Goal: Transaction & Acquisition: Obtain resource

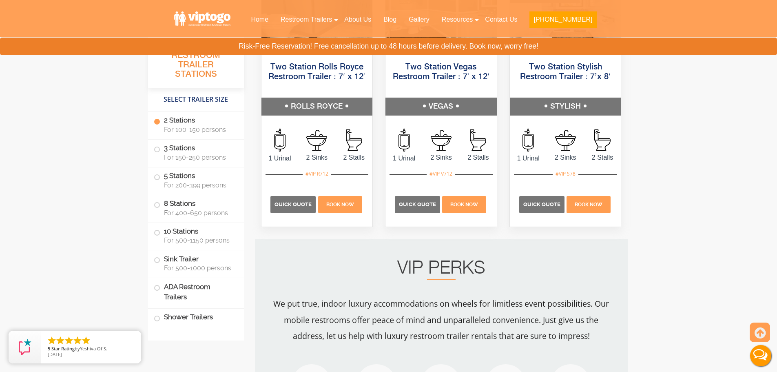
scroll to position [734, 0]
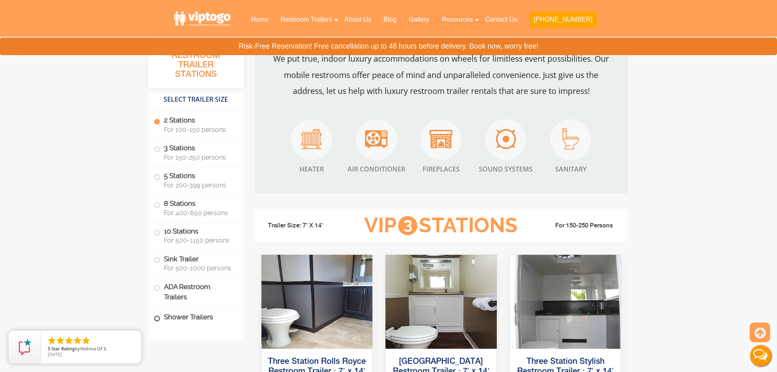
click at [193, 310] on label "Shower Trailers" at bounding box center [196, 317] width 84 height 18
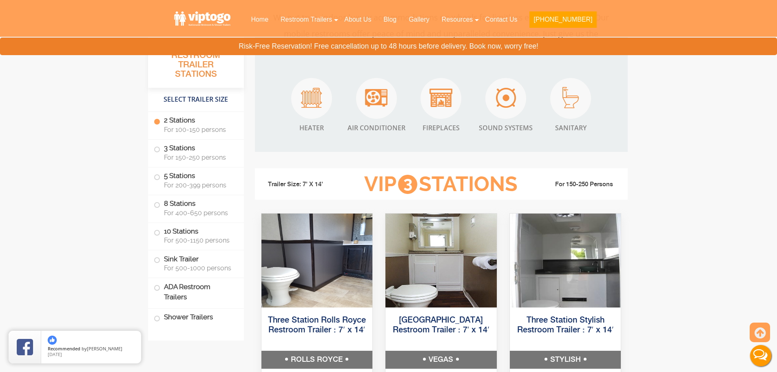
scroll to position [775, 0]
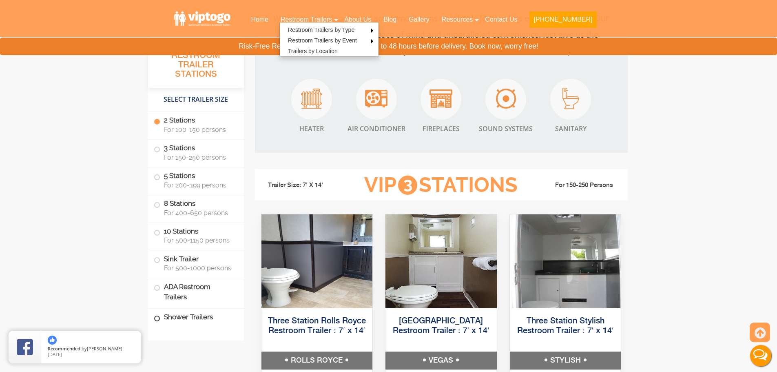
click at [195, 326] on li "Shower Trailers" at bounding box center [196, 318] width 96 height 20
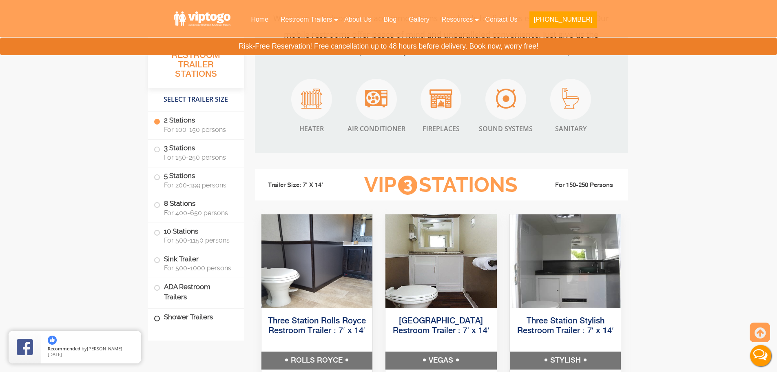
click at [196, 321] on label "Shower Trailers" at bounding box center [196, 317] width 84 height 18
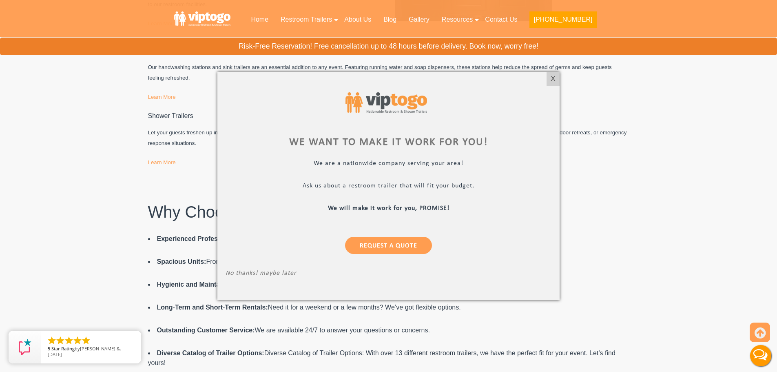
scroll to position [4021, 0]
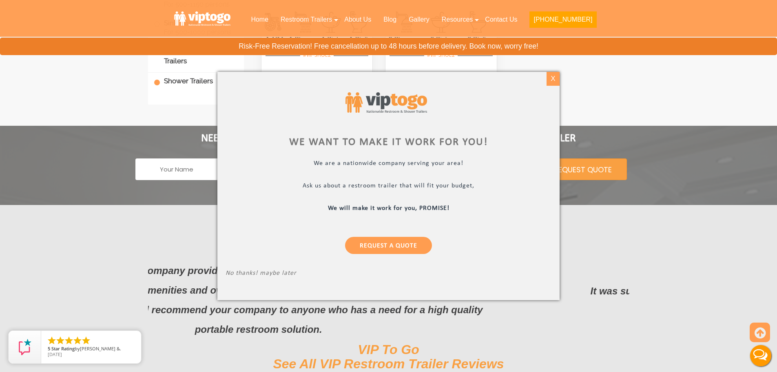
click at [556, 81] on div "X" at bounding box center [553, 79] width 13 height 14
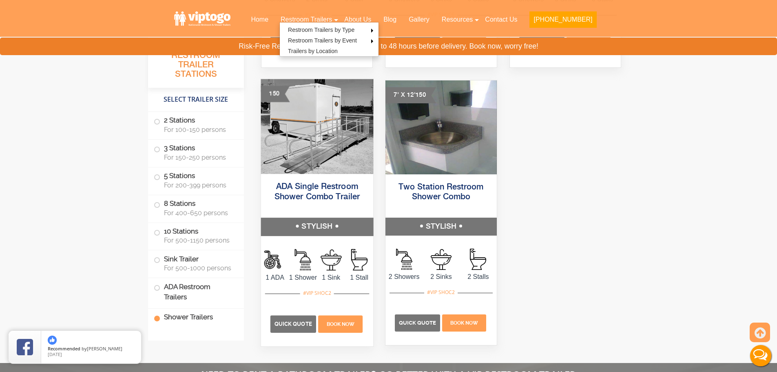
scroll to position [3817, 0]
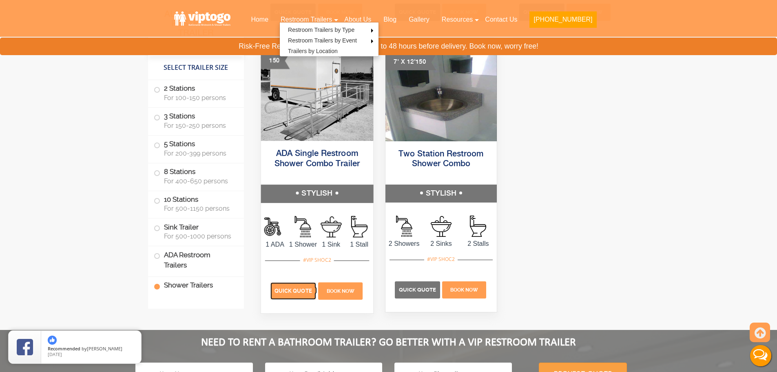
click at [304, 288] on span "Quick Quote" at bounding box center [293, 291] width 38 height 6
click at [298, 284] on p "Quick Quote" at bounding box center [293, 290] width 46 height 17
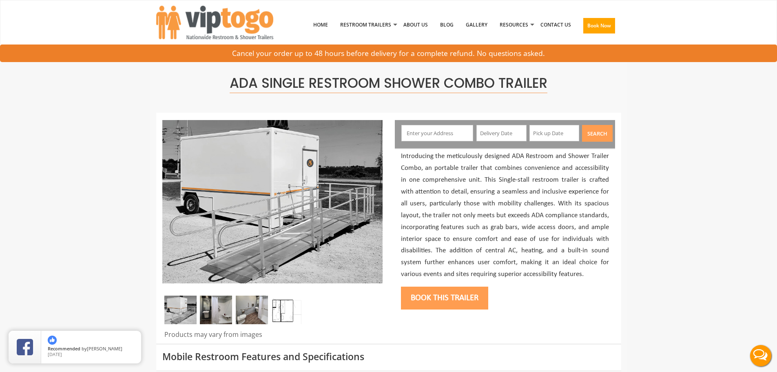
click at [463, 135] on input "text" at bounding box center [437, 133] width 72 height 16
type input "117 Ridge Rd, Northville, NY, USA"
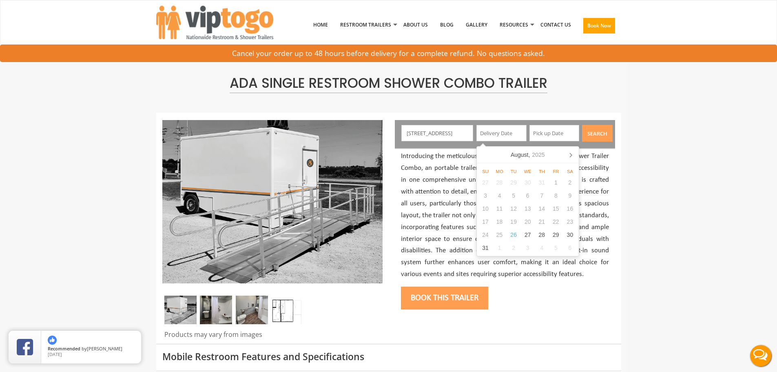
click at [466, 131] on input "117 Ridge Rd, Northville, NY, USA" at bounding box center [437, 133] width 72 height 16
click at [493, 134] on input "text" at bounding box center [502, 133] width 50 height 16
drag, startPoint x: 687, startPoint y: 113, endPoint x: 682, endPoint y: 115, distance: 5.9
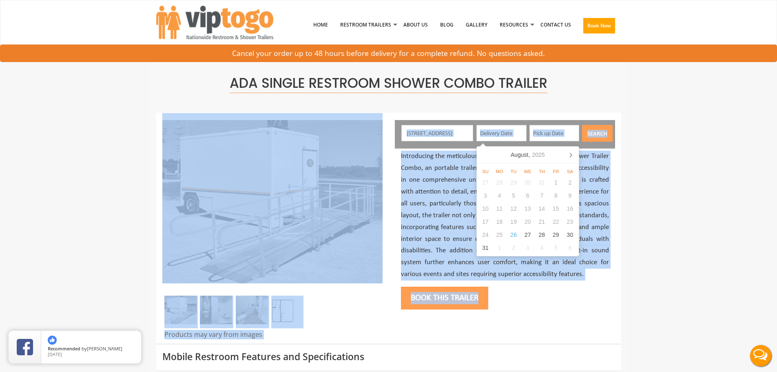
click at [516, 134] on input "text" at bounding box center [502, 133] width 50 height 16
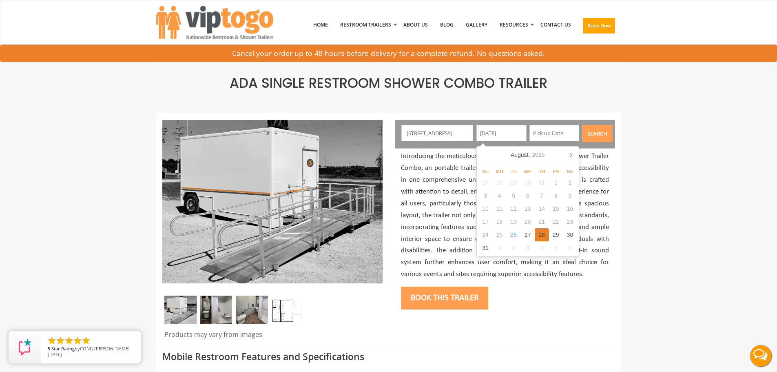
click at [543, 234] on div "28" at bounding box center [542, 234] width 14 height 13
type input "[DATE]"
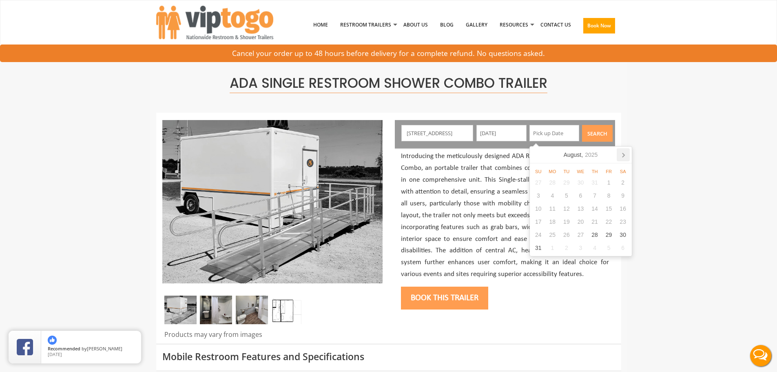
click at [625, 155] on icon at bounding box center [623, 154] width 13 height 13
click at [594, 182] on div "4" at bounding box center [595, 182] width 14 height 13
type input "[DATE]"
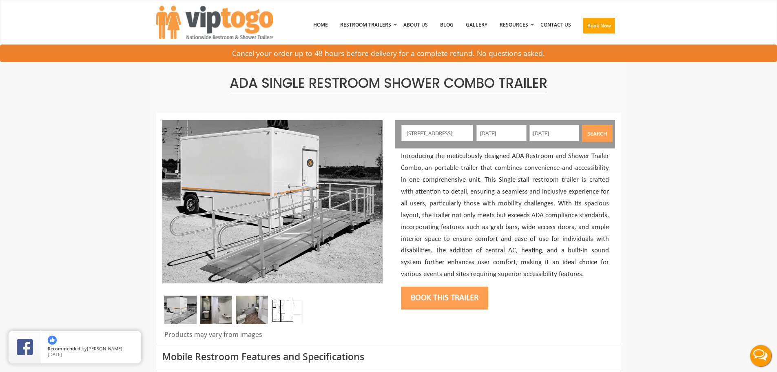
click at [603, 129] on button "Search" at bounding box center [597, 133] width 31 height 17
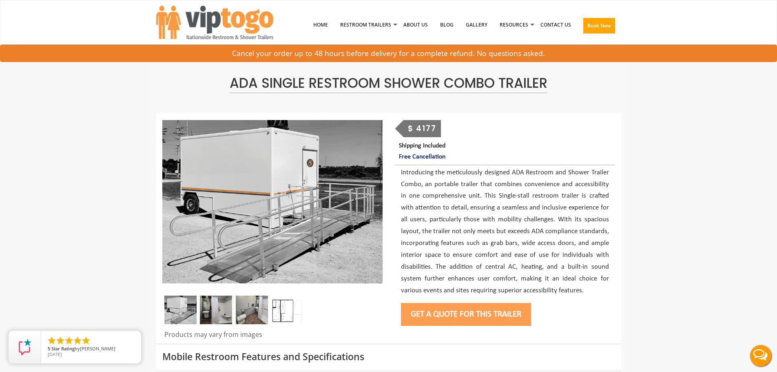
click at [457, 319] on button "Get a Quote for this Trailer" at bounding box center [466, 314] width 130 height 23
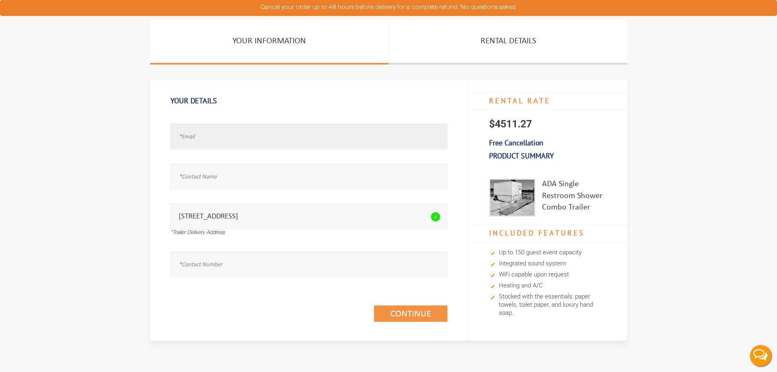
click at [262, 139] on input "text" at bounding box center [309, 137] width 277 height 26
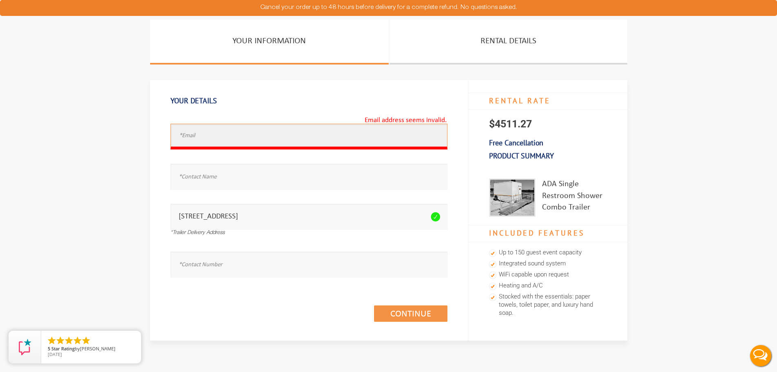
drag, startPoint x: 209, startPoint y: 145, endPoint x: 210, endPoint y: 136, distance: 8.6
click at [210, 143] on input "text" at bounding box center [309, 137] width 277 height 26
paste input "nathan6504@gmail.com"
type input "nathan6504@gmail.com"
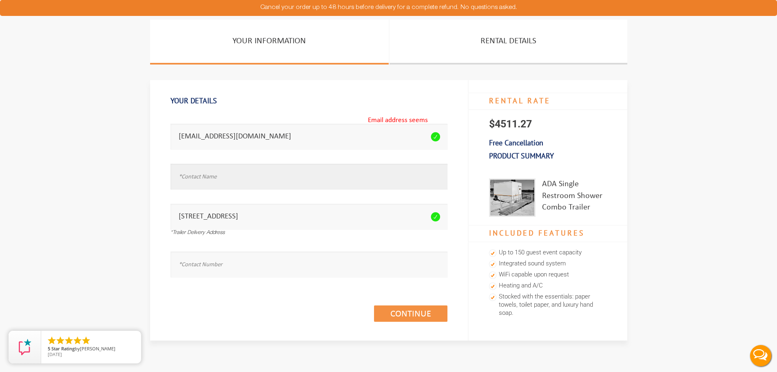
click at [225, 182] on input "text" at bounding box center [309, 177] width 277 height 26
type input "n"
type input "Nathan Venner"
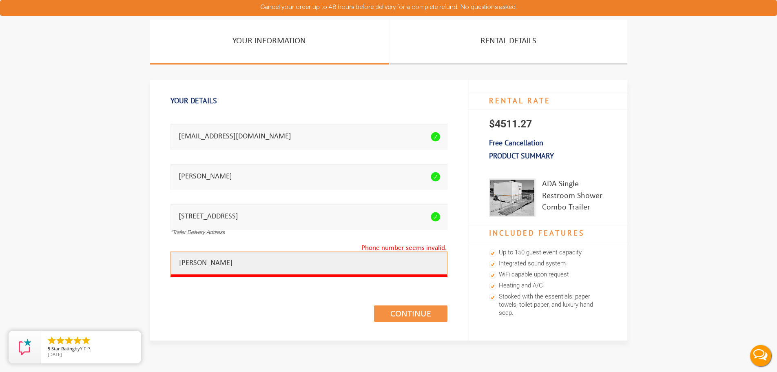
drag, startPoint x: 257, startPoint y: 260, endPoint x: 52, endPoint y: 234, distance: 206.5
click at [71, 237] on section "Your Information Rental Details Your Details Email address seems invalid. natha…" at bounding box center [388, 195] width 777 height 351
click at [348, 269] on input "Nathan Venner" at bounding box center [309, 264] width 277 height 26
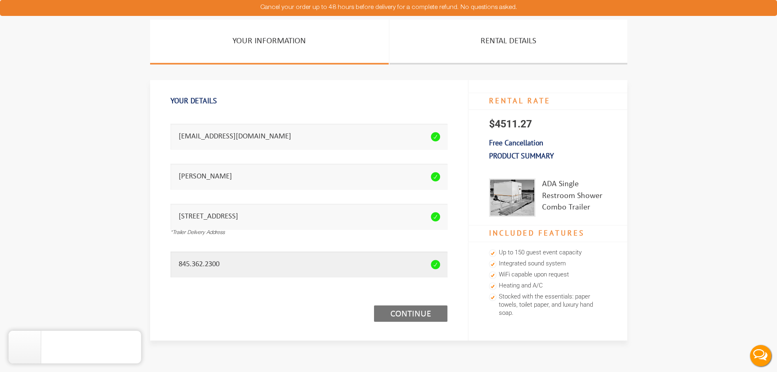
type input "845.362.2300"
click at [434, 308] on link "Continue (1/3)" at bounding box center [410, 313] width 73 height 16
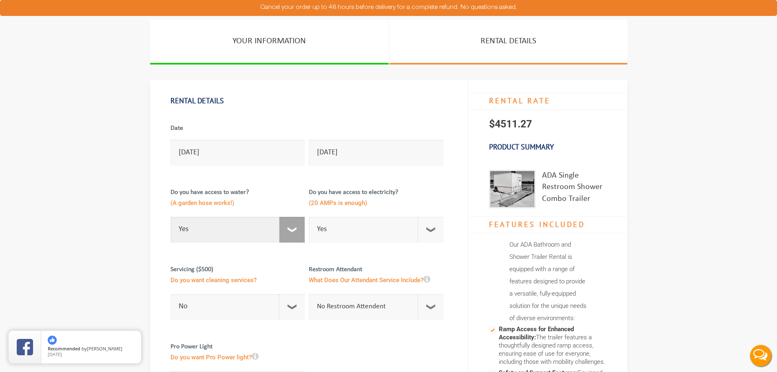
click at [296, 233] on select "Select Option Yes No" at bounding box center [238, 230] width 135 height 26
select select "No"
click at [171, 217] on select "Select Option Yes No" at bounding box center [238, 230] width 135 height 26
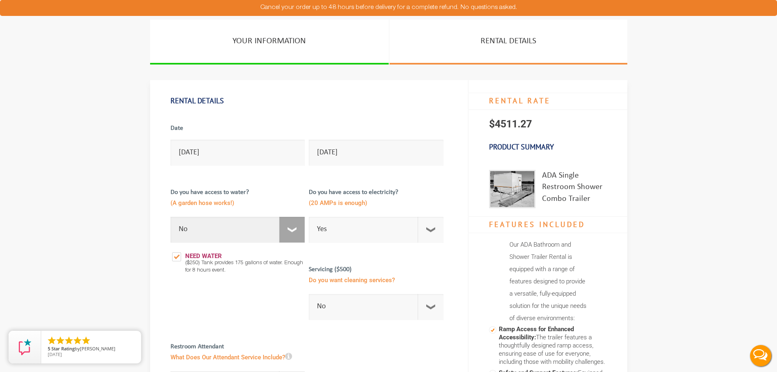
checkbox input "true"
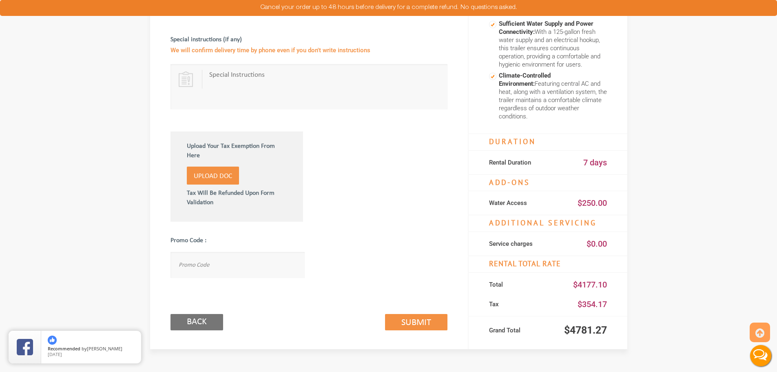
scroll to position [530, 0]
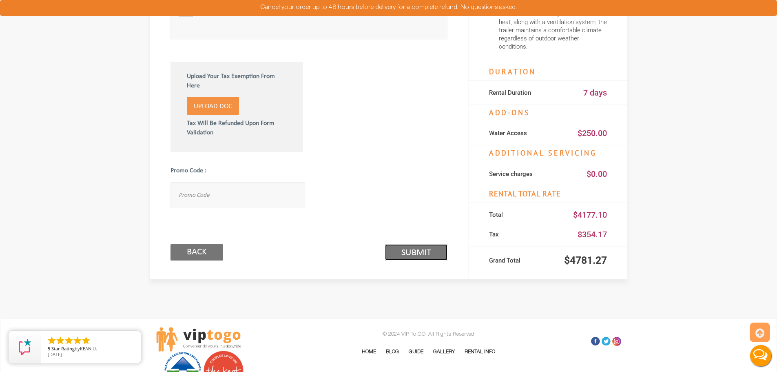
click at [434, 246] on link "Submit (2/3)" at bounding box center [416, 252] width 62 height 16
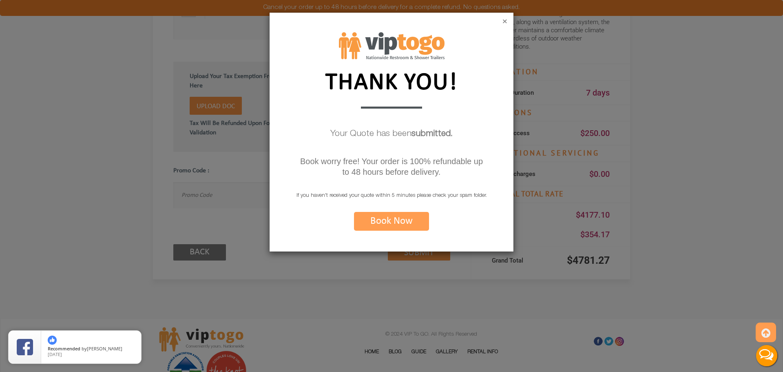
click at [505, 21] on button "×" at bounding box center [505, 22] width 5 height 8
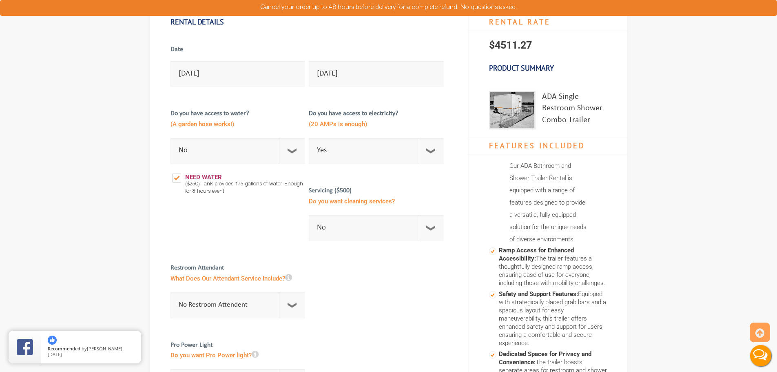
scroll to position [0, 0]
